Goal: Task Accomplishment & Management: Understand process/instructions

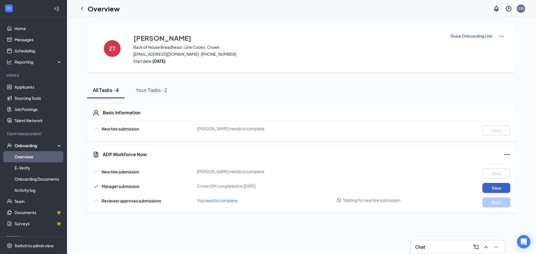
click at [495, 189] on button "View" at bounding box center [496, 188] width 28 height 10
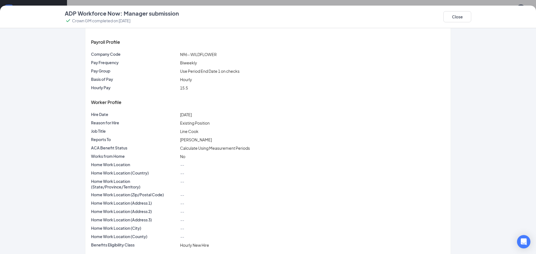
scroll to position [28, 0]
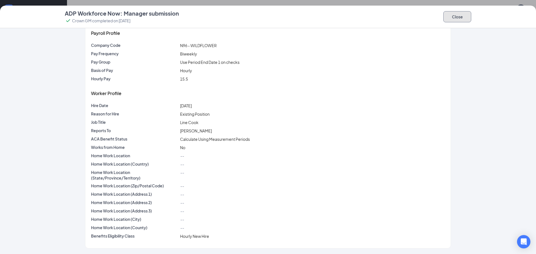
click at [461, 19] on button "Close" at bounding box center [457, 16] width 28 height 11
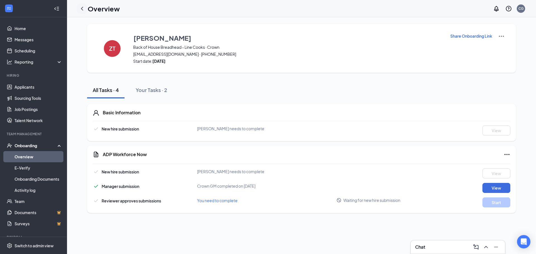
click at [84, 11] on icon "ChevronLeft" at bounding box center [82, 8] width 7 height 7
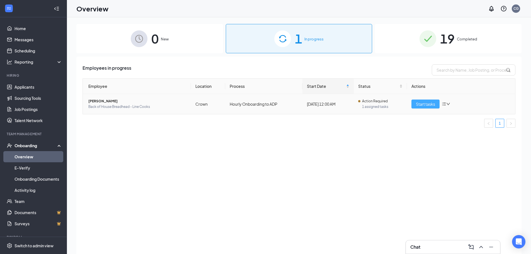
click at [424, 103] on span "Start tasks" at bounding box center [425, 104] width 19 height 6
